Goal: Task Accomplishment & Management: Manage account settings

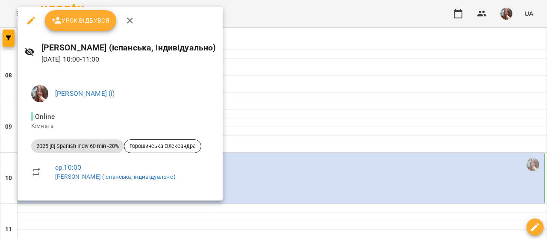
scroll to position [85, 0]
click at [92, 23] on span "Урок відбувся" at bounding box center [81, 20] width 58 height 10
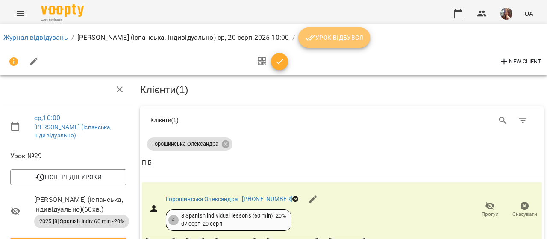
click at [340, 40] on span "Урок відбувся" at bounding box center [334, 37] width 58 height 10
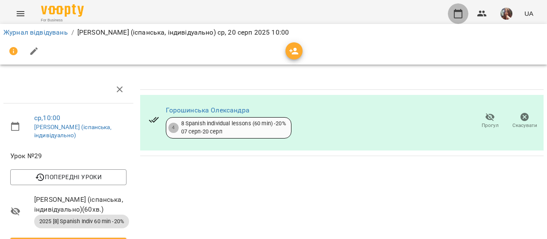
click at [459, 13] on icon "button" at bounding box center [458, 14] width 10 height 10
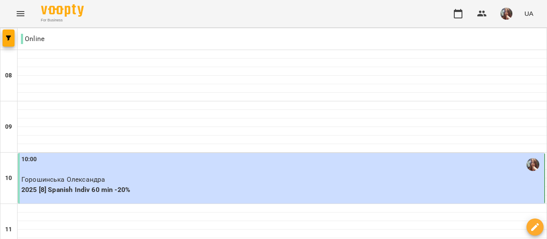
scroll to position [470, 0]
